Goal: Task Accomplishment & Management: Use online tool/utility

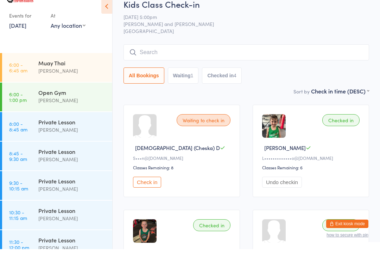
scroll to position [222, 0]
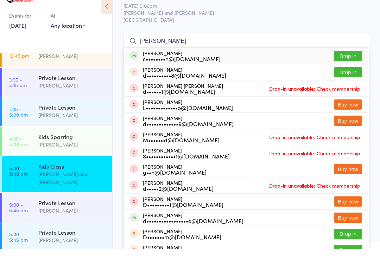
type input "[PERSON_NAME]"
click at [346, 72] on button "Drop in" at bounding box center [348, 67] width 28 height 10
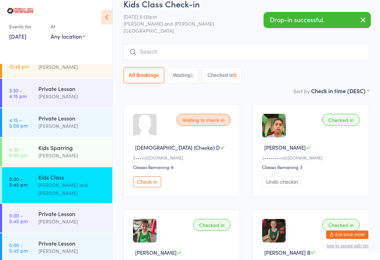
click at [261, 51] on input "search" at bounding box center [246, 52] width 246 height 16
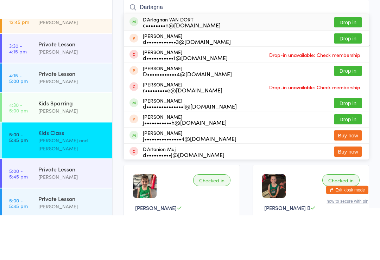
type input "Dartagnan"
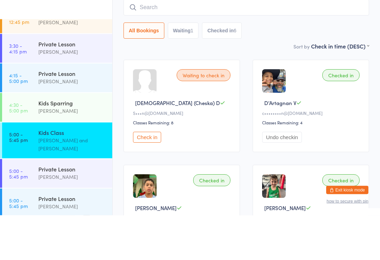
click at [348, 105] on div "Checked in D’Artagnan V c••••••••n@[DOMAIN_NAME] Classes Remaining: 4 Undo chec…" at bounding box center [311, 151] width 116 height 93
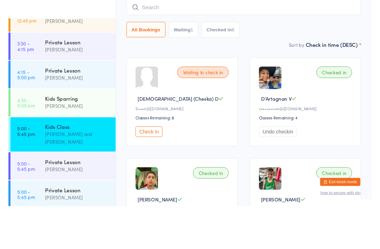
scroll to position [57, 0]
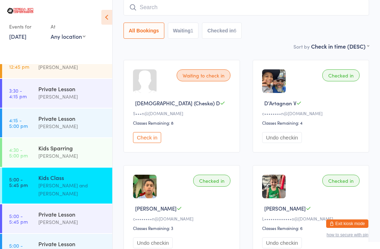
click at [339, 13] on input "search" at bounding box center [246, 7] width 246 height 16
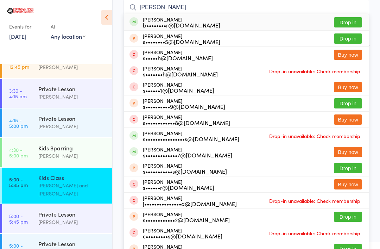
type input "[PERSON_NAME]"
click at [361, 20] on button "Drop in" at bounding box center [348, 22] width 28 height 10
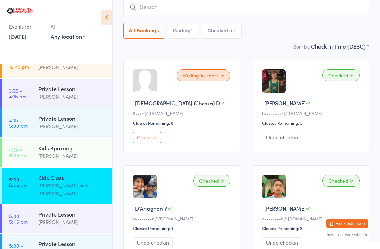
click at [140, 9] on input "search" at bounding box center [246, 7] width 246 height 16
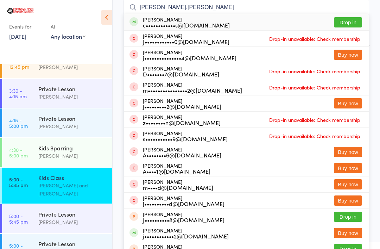
type input "[PERSON_NAME].[PERSON_NAME]"
click at [301, 20] on div "[PERSON_NAME] c••••••••••••s@[DOMAIN_NAME] Drop in" at bounding box center [246, 22] width 245 height 16
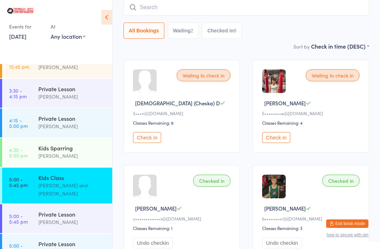
click at [152, 140] on button "Check in" at bounding box center [147, 137] width 28 height 11
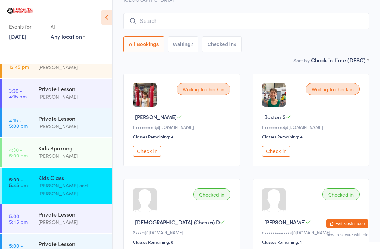
scroll to position [41, 0]
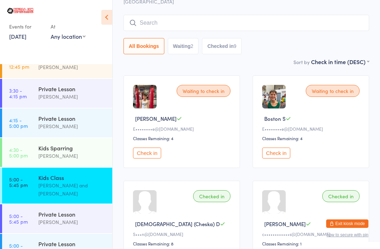
click at [291, 21] on input "search" at bounding box center [246, 23] width 246 height 16
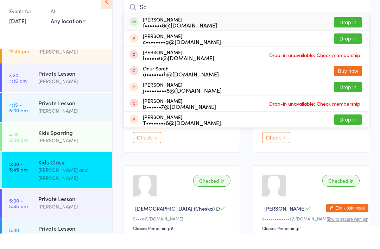
type input "So"
click at [345, 33] on button "Drop in" at bounding box center [348, 38] width 28 height 10
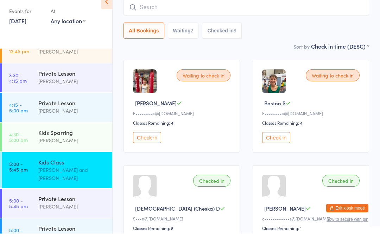
scroll to position [57, 0]
